Goal: Information Seeking & Learning: Find specific fact

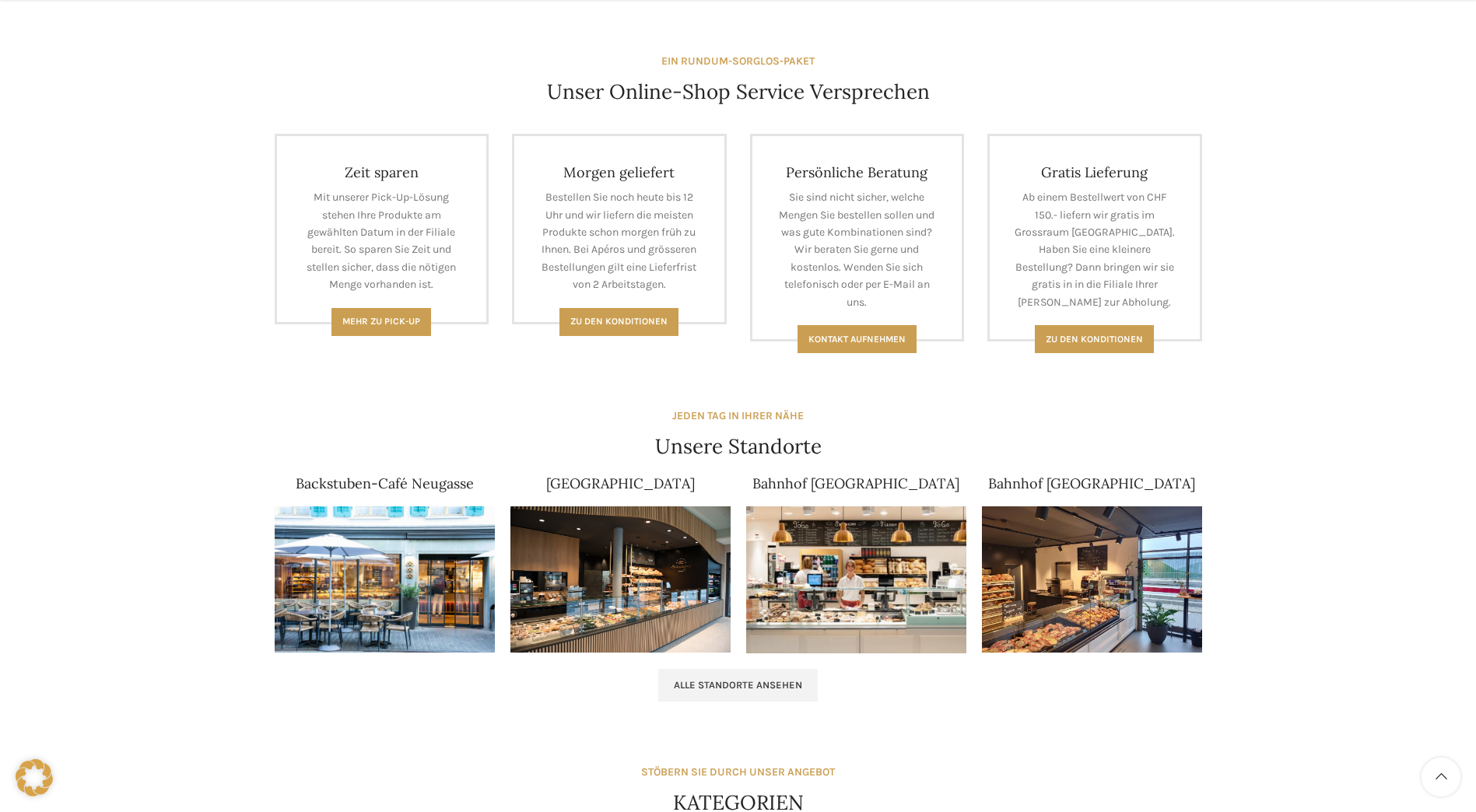
scroll to position [623, 0]
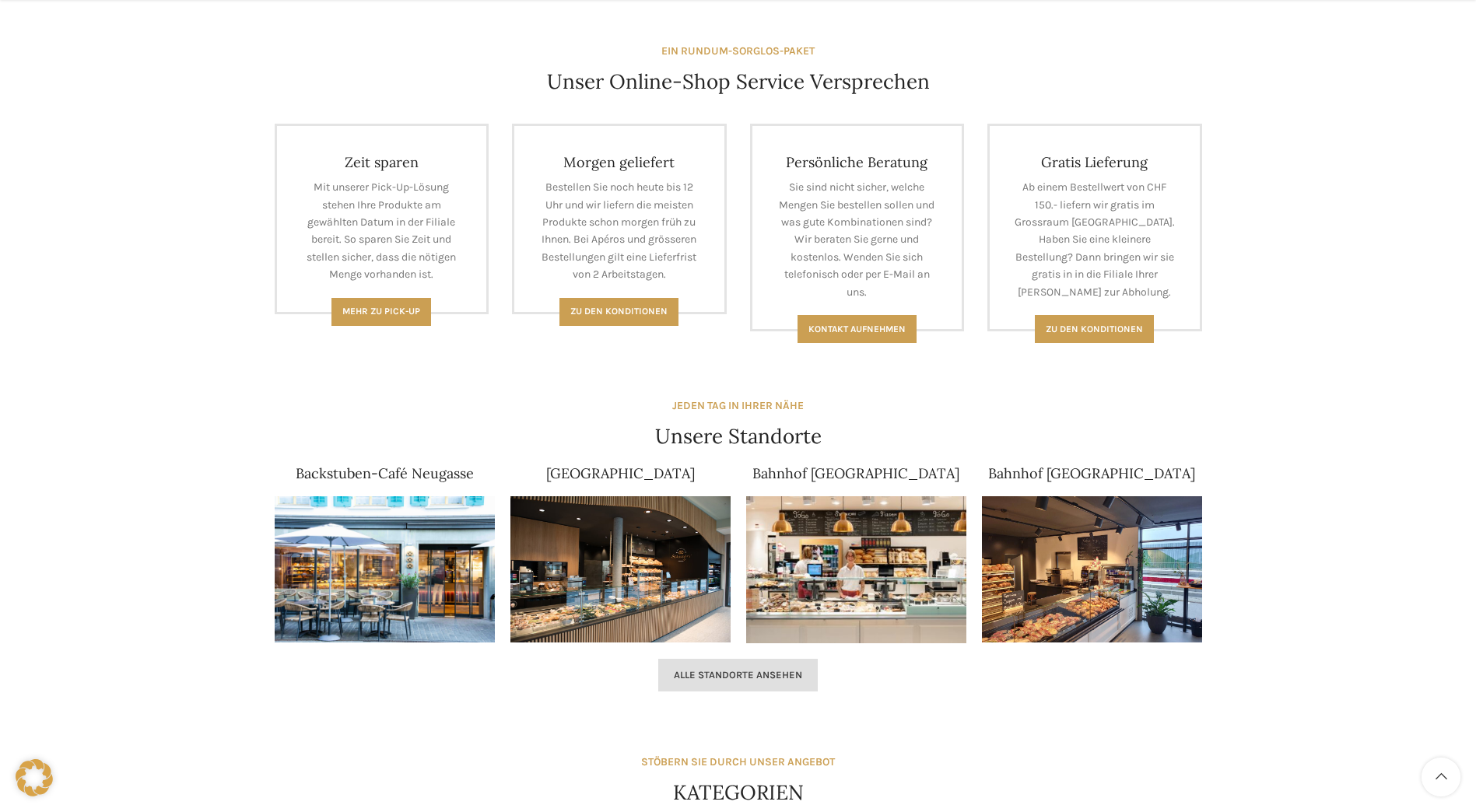
click at [770, 669] on span "Alle Standorte ansehen" at bounding box center [738, 675] width 128 height 12
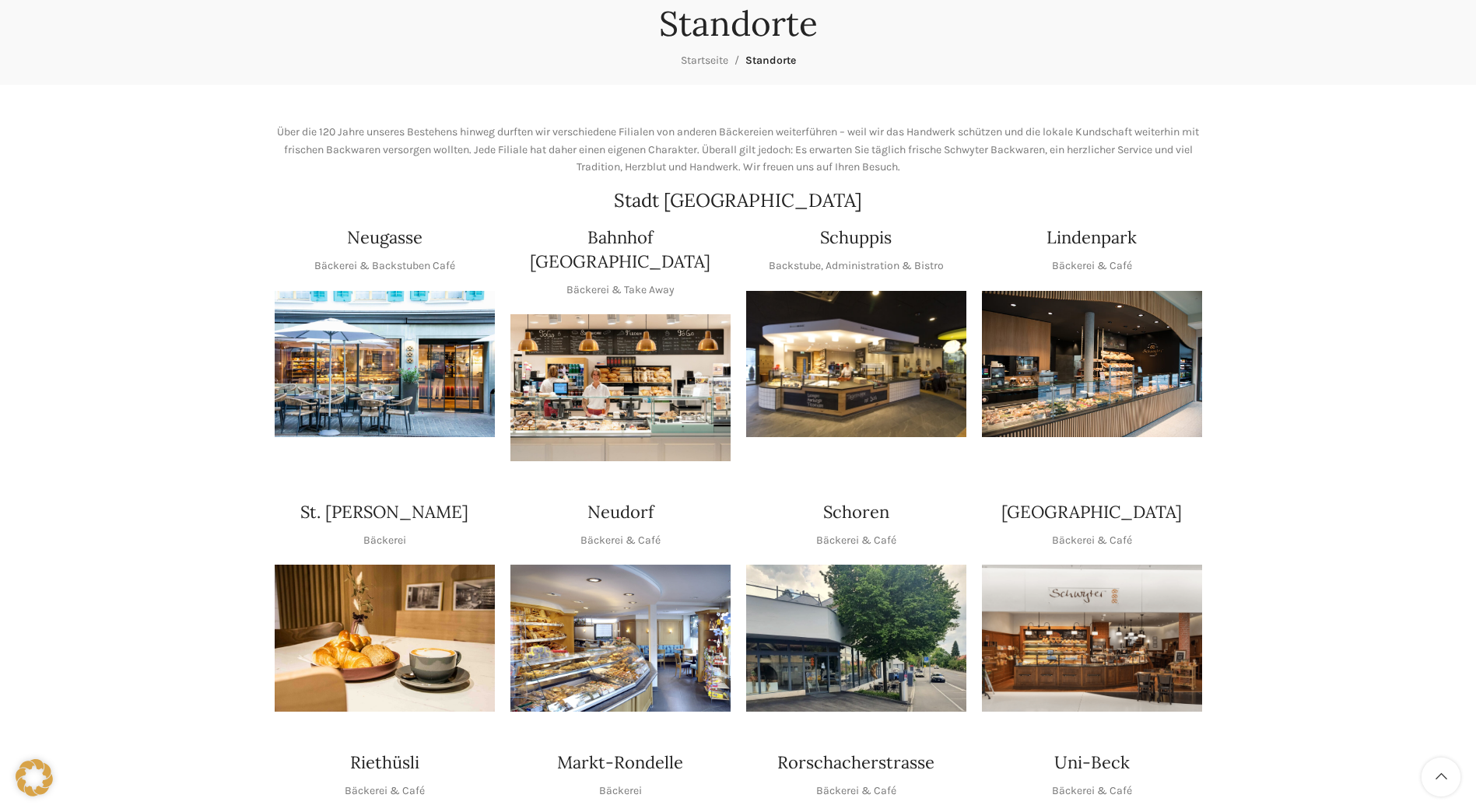
scroll to position [78, 0]
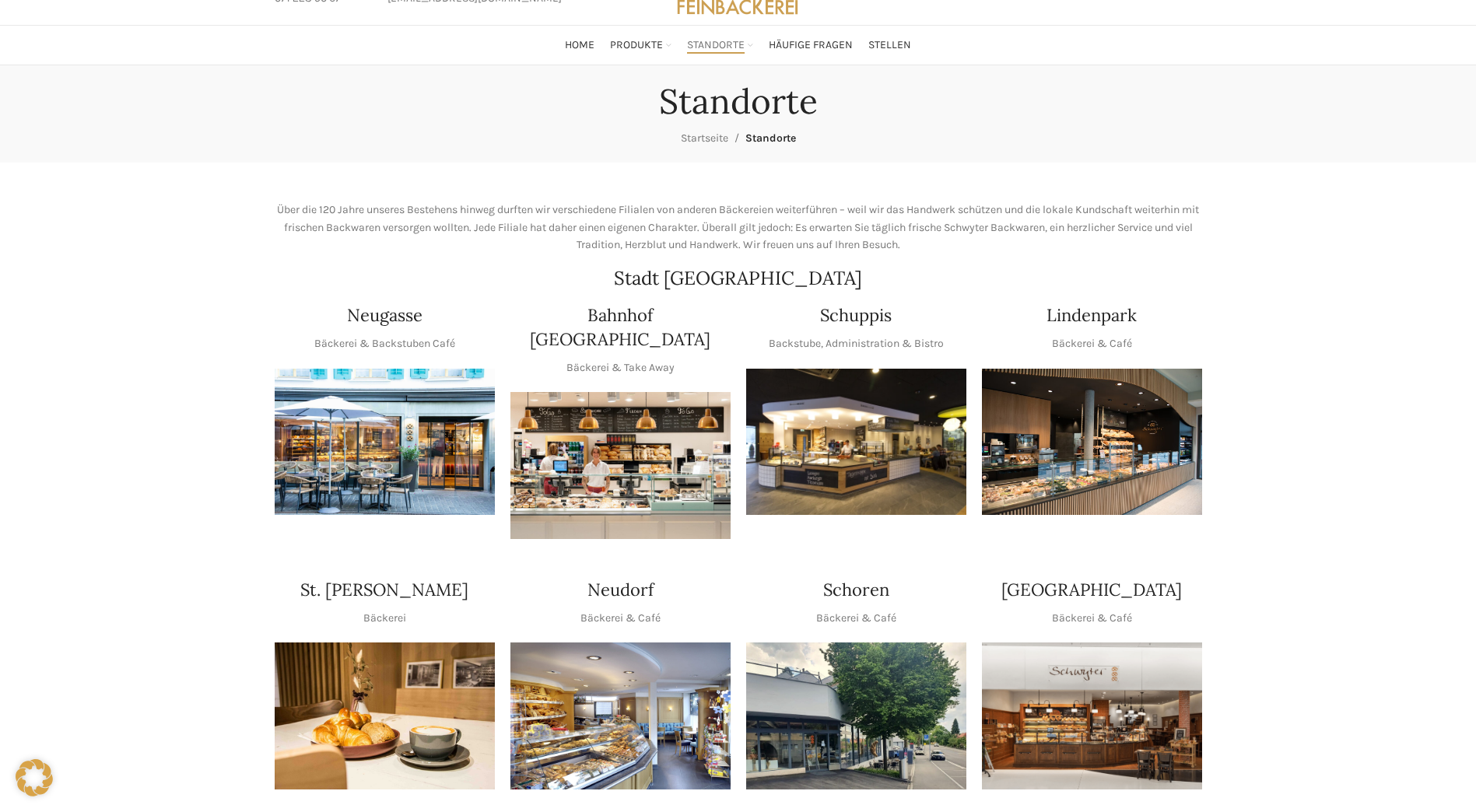
click at [875, 472] on img "1 / 1" at bounding box center [856, 442] width 220 height 147
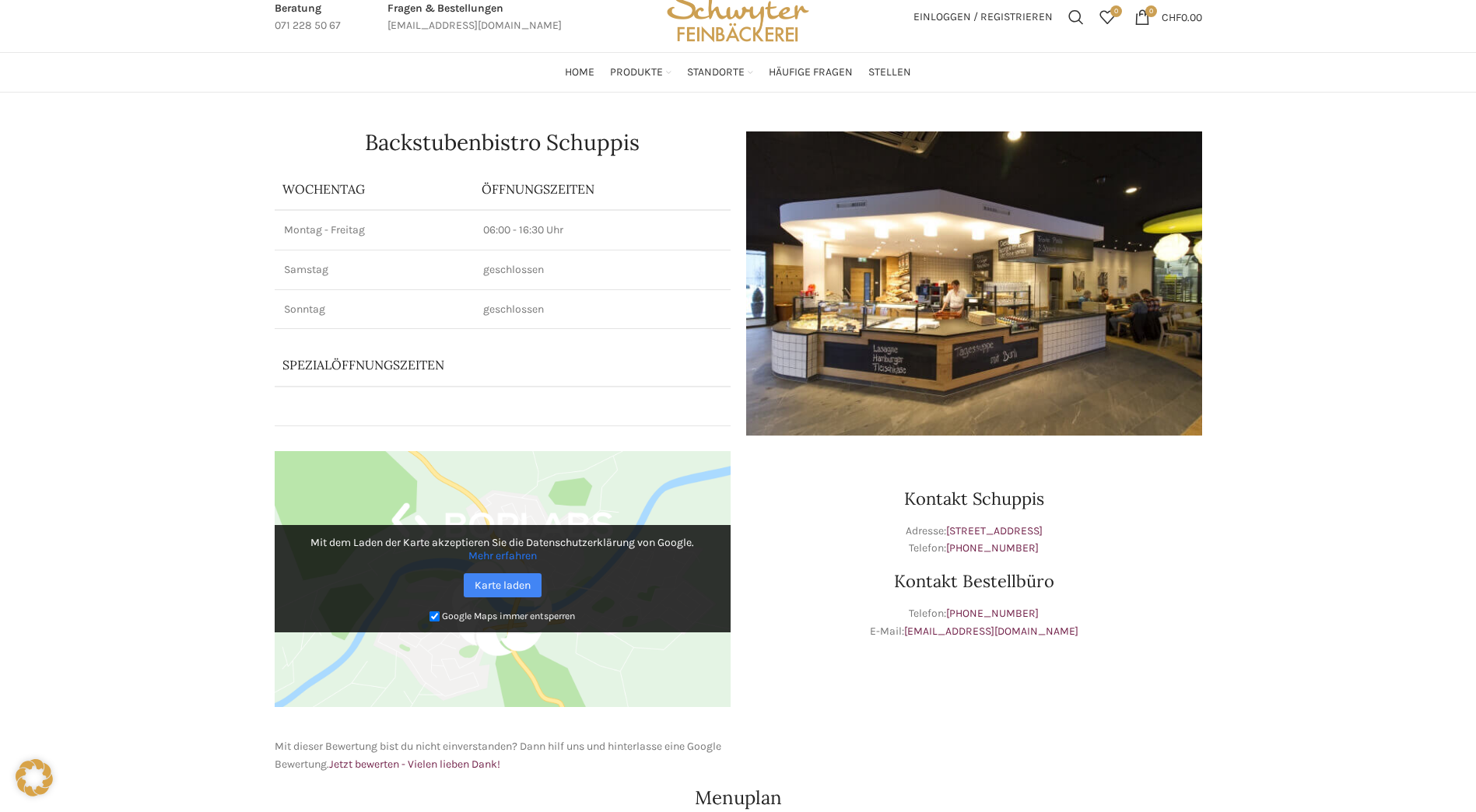
scroll to position [78, 0]
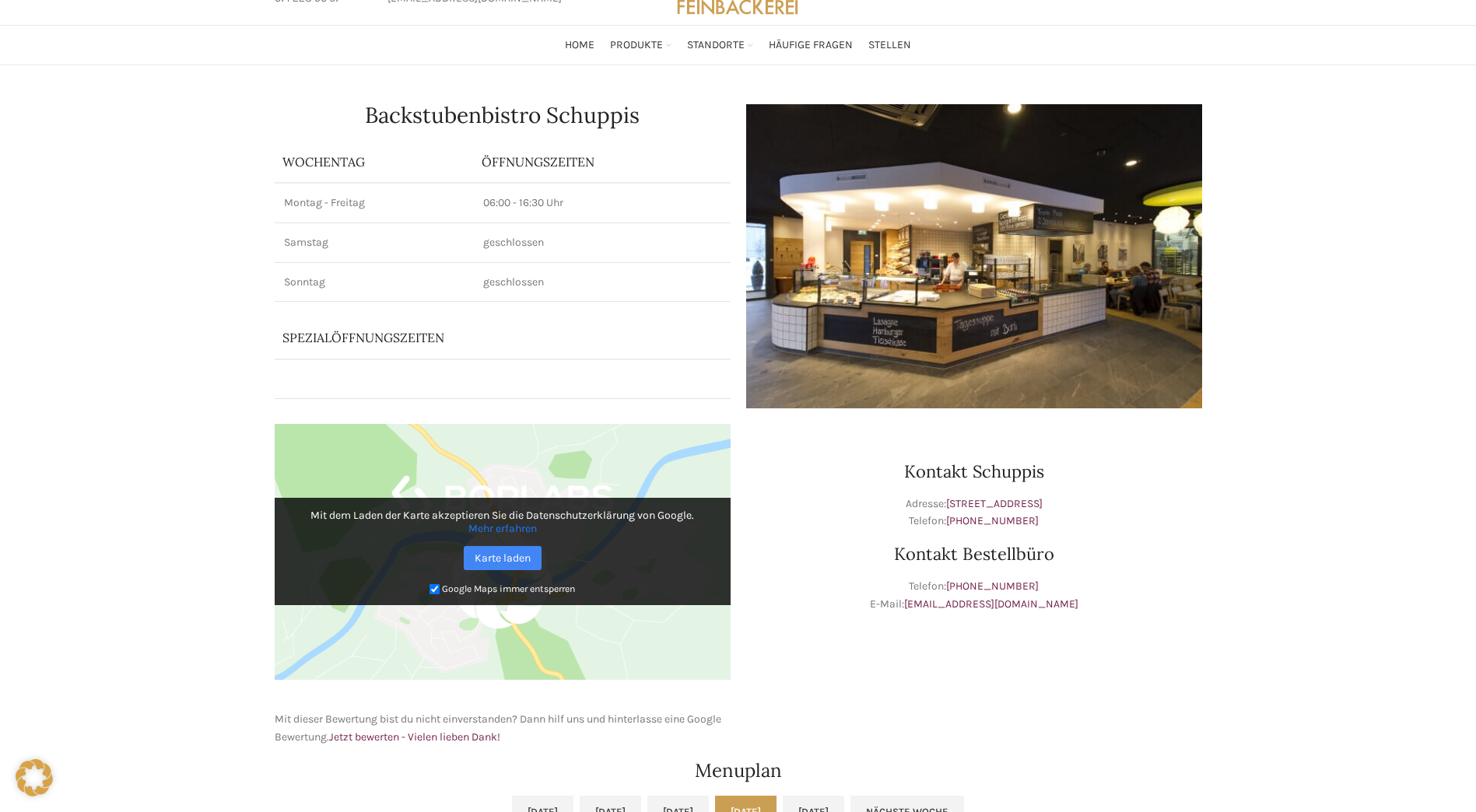
click at [563, 211] on td "06:00 - 16:30 Uhr" at bounding box center [602, 203] width 257 height 39
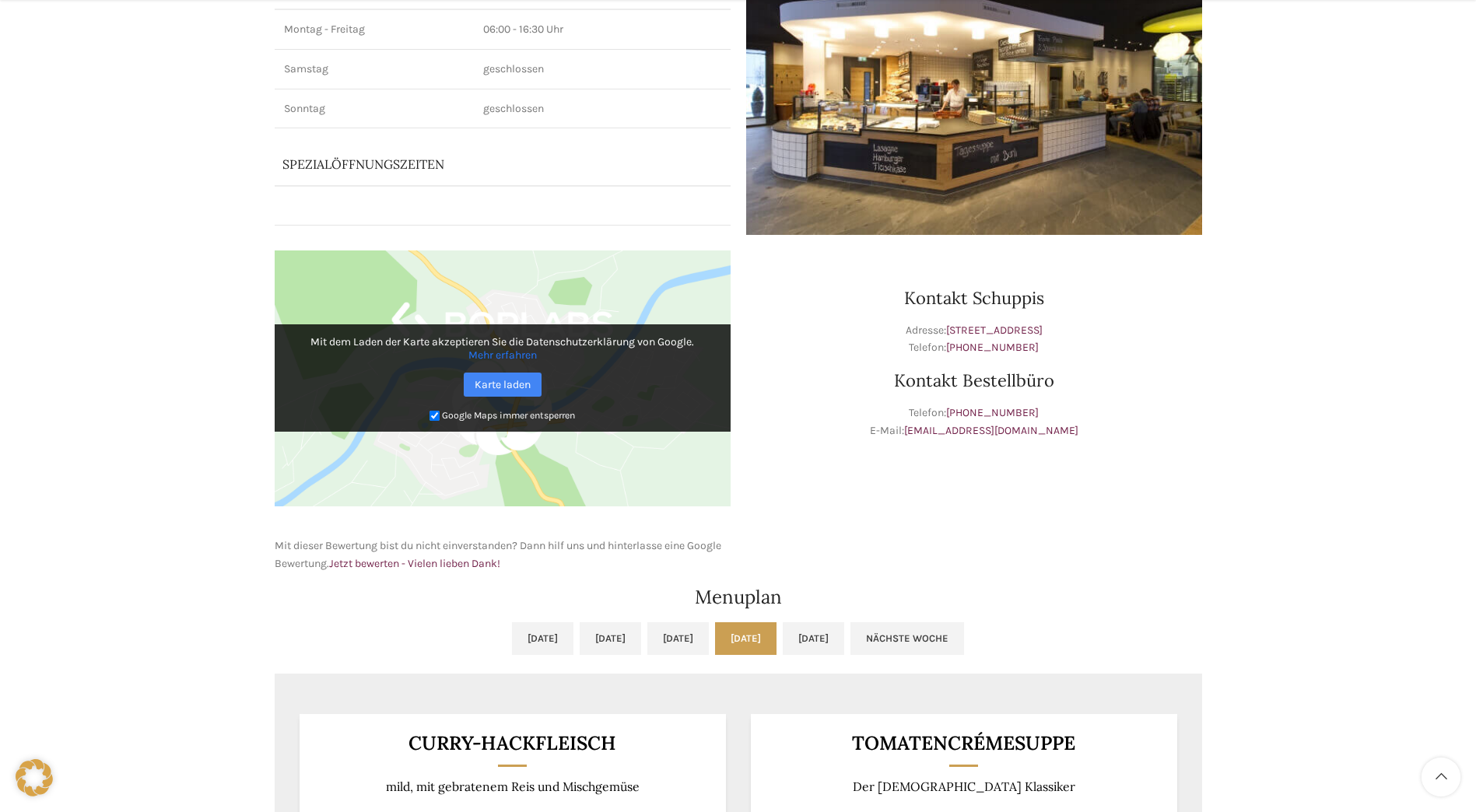
scroll to position [311, 0]
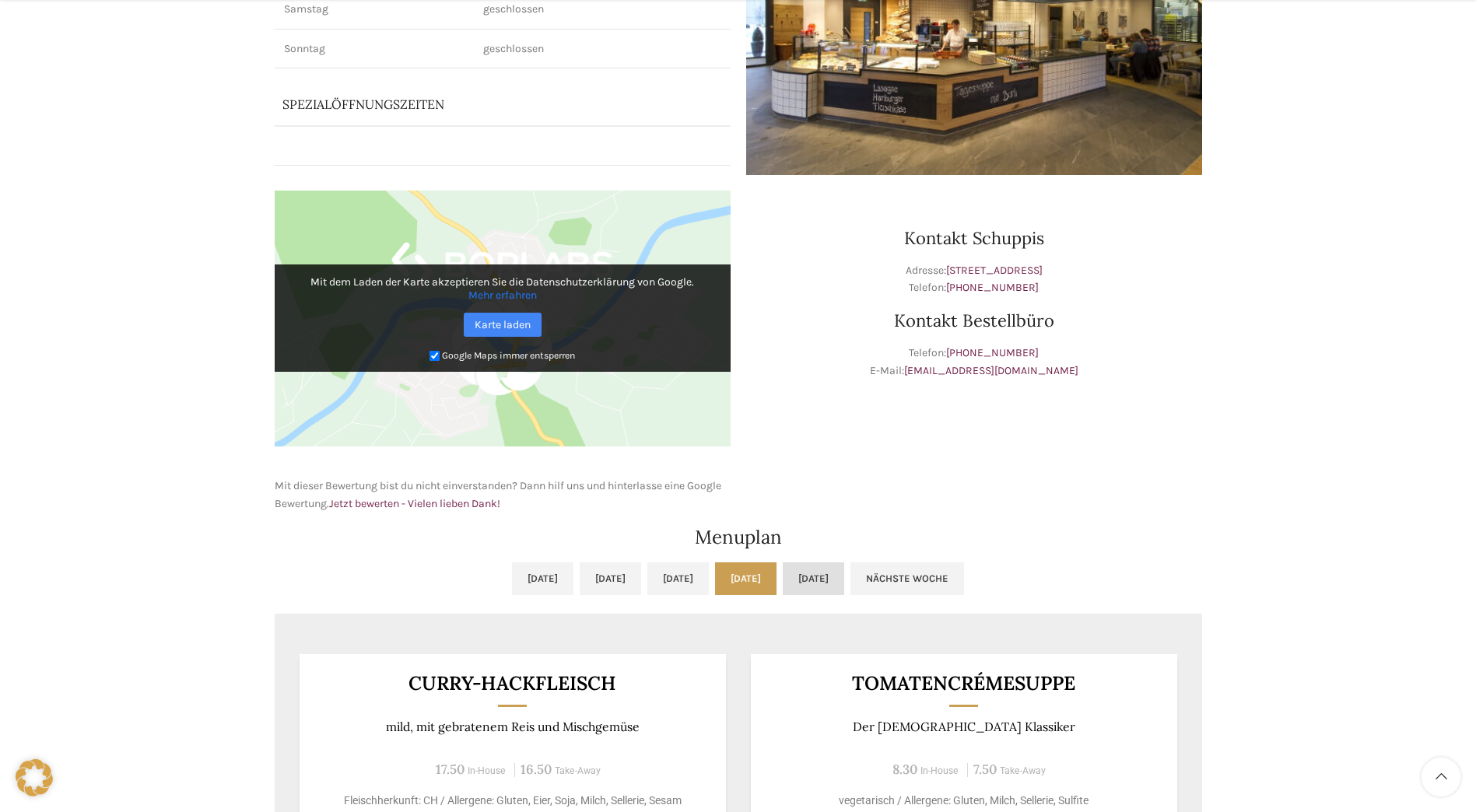
click at [844, 563] on link "[DATE]" at bounding box center [813, 579] width 62 height 33
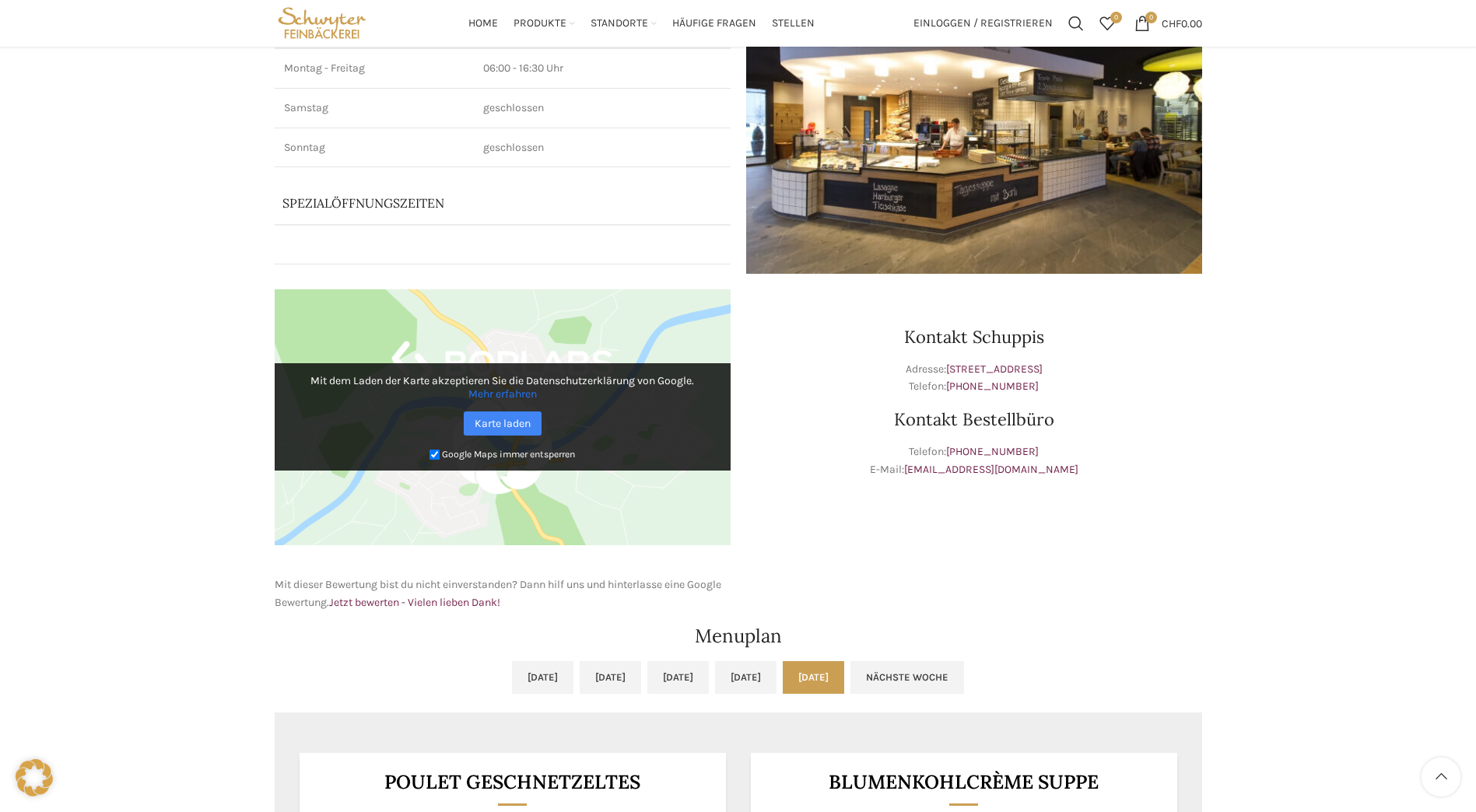
scroll to position [0, 0]
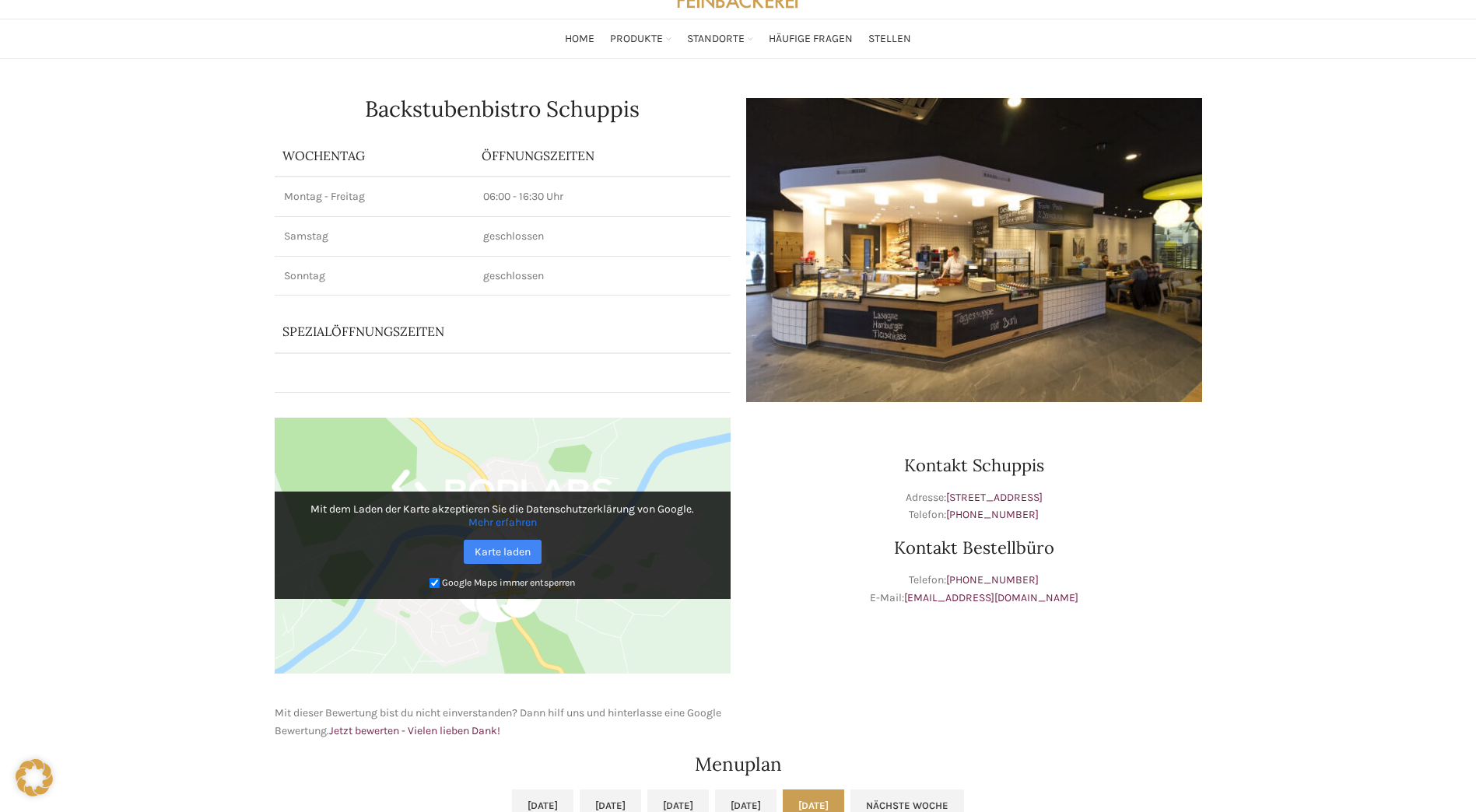
scroll to position [78, 0]
